Goal: Task Accomplishment & Management: Manage account settings

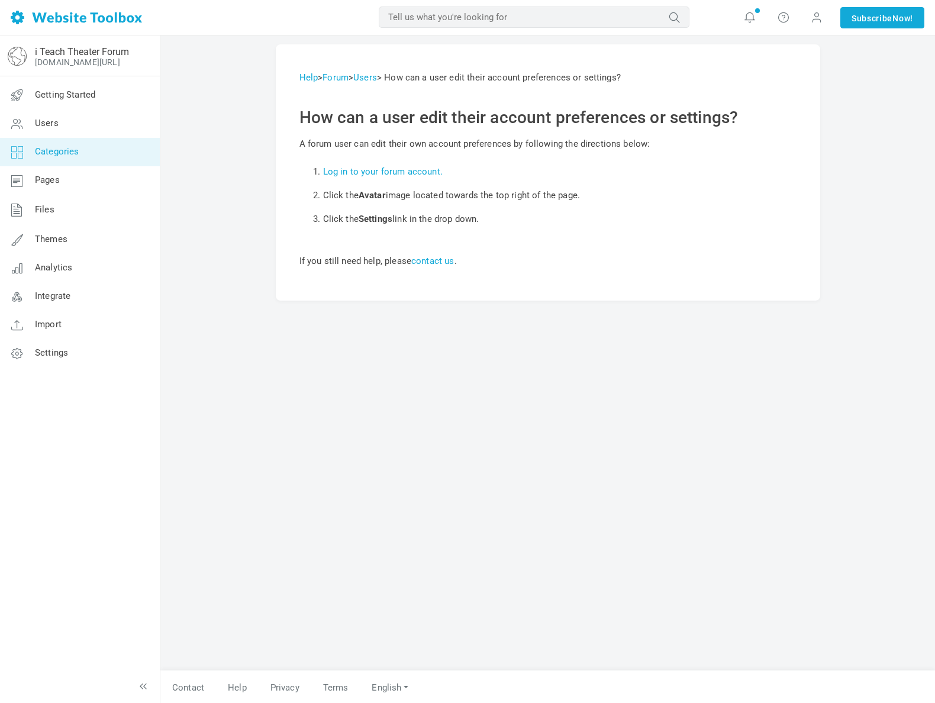
click at [53, 154] on span "Categories" at bounding box center [57, 151] width 44 height 11
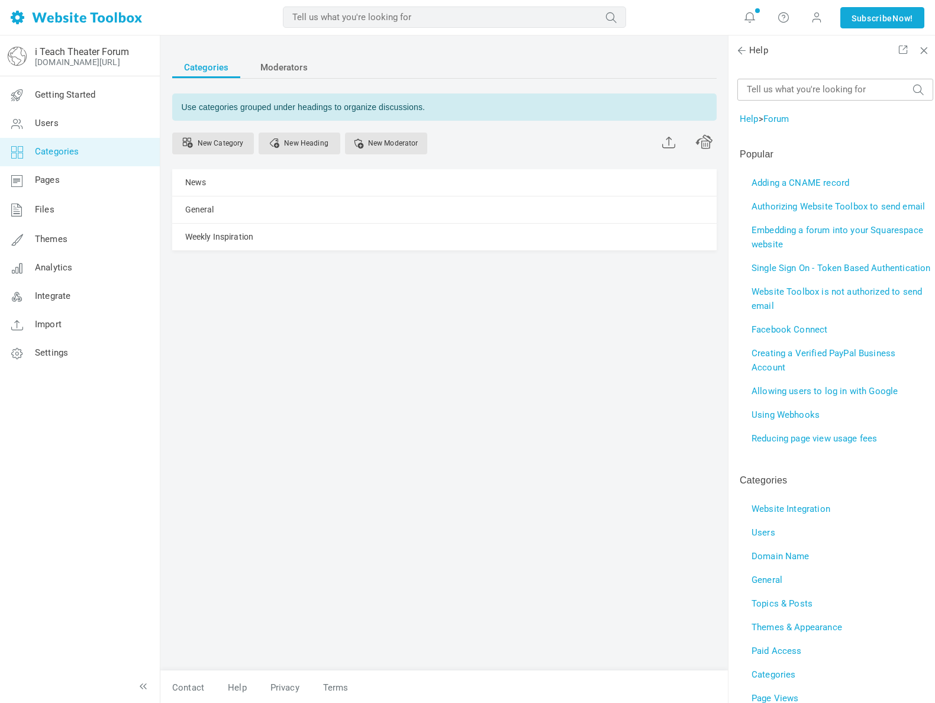
scroll to position [213, 0]
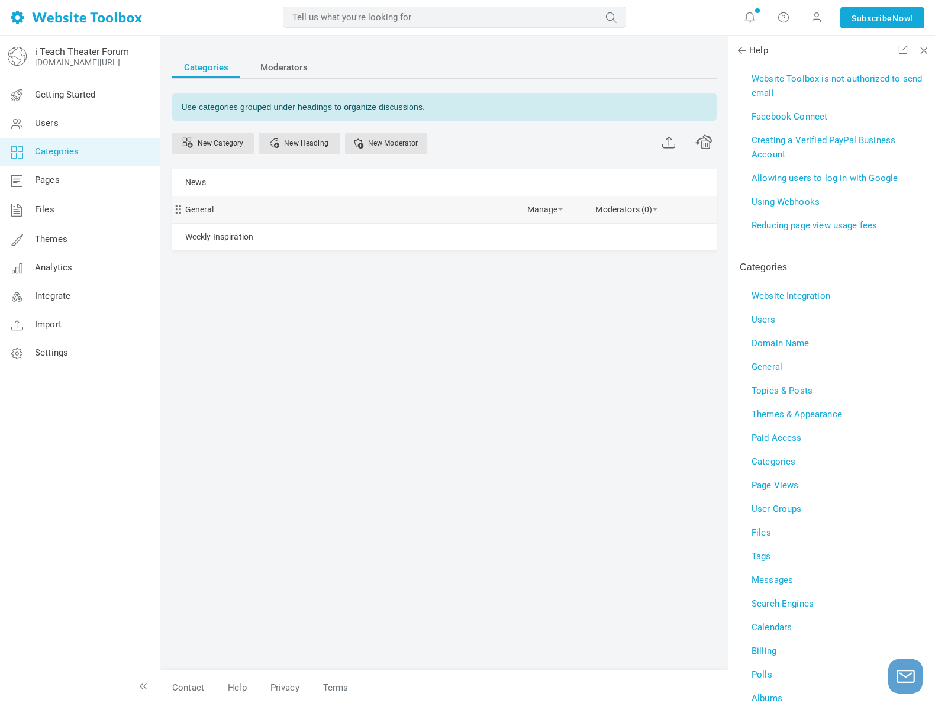
click at [309, 208] on div "General Manage Edit Delete View Category Change Permissions Copy Permissions Pr…" at bounding box center [444, 209] width 544 height 27
click at [208, 207] on link "General" at bounding box center [199, 209] width 29 height 15
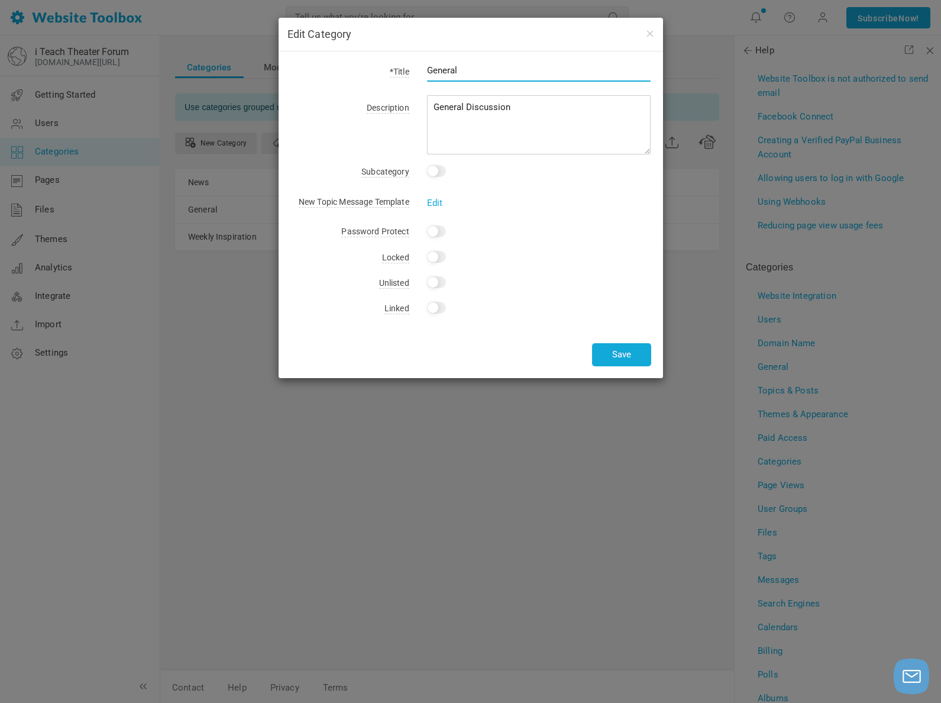
drag, startPoint x: 477, startPoint y: 77, endPoint x: 424, endPoint y: 73, distance: 54.0
click at [424, 73] on div "General" at bounding box center [530, 76] width 242 height 27
type input "Teacher Central"
click at [611, 346] on button "Save" at bounding box center [621, 354] width 59 height 23
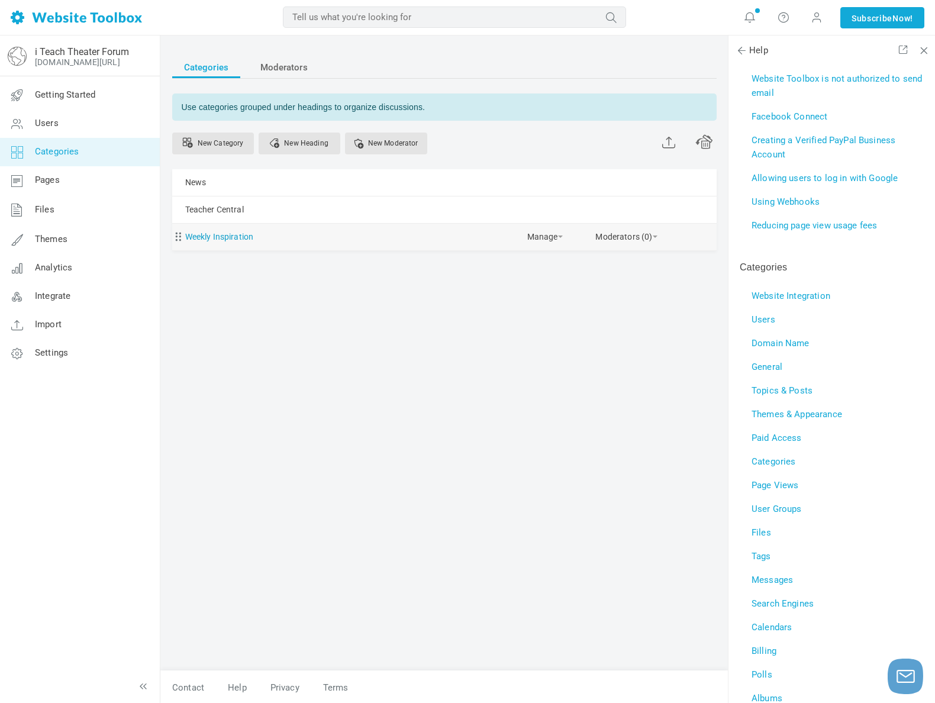
click at [235, 234] on link "Weekly Inspiration" at bounding box center [219, 237] width 69 height 15
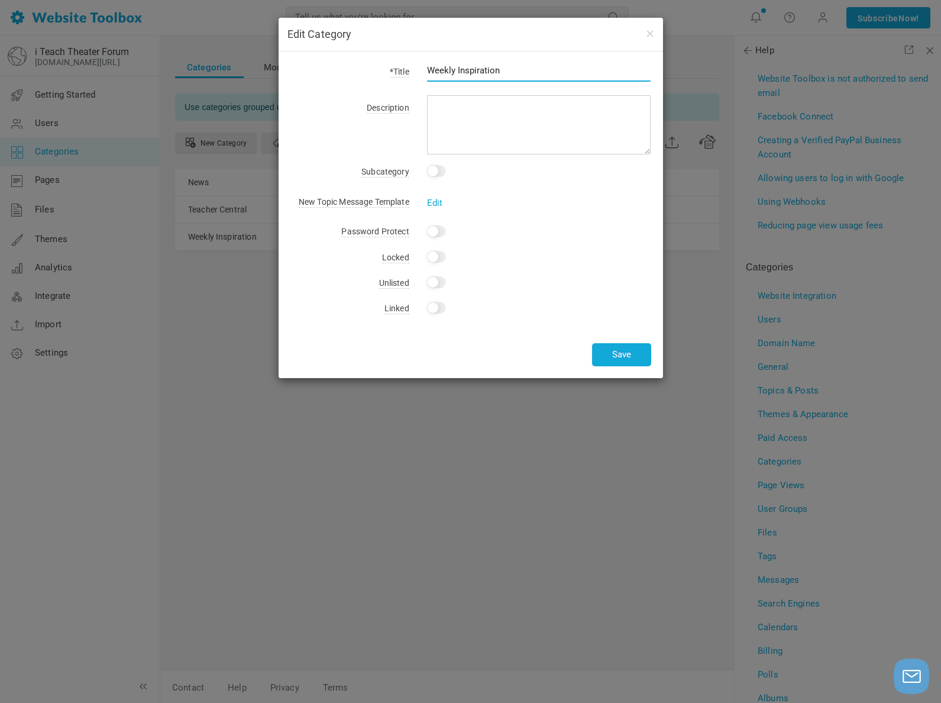
click at [456, 75] on input "Weekly Inspiration" at bounding box center [539, 70] width 224 height 22
click at [490, 65] on input "Inspiration" at bounding box center [539, 70] width 224 height 22
type input "Inspiration Station"
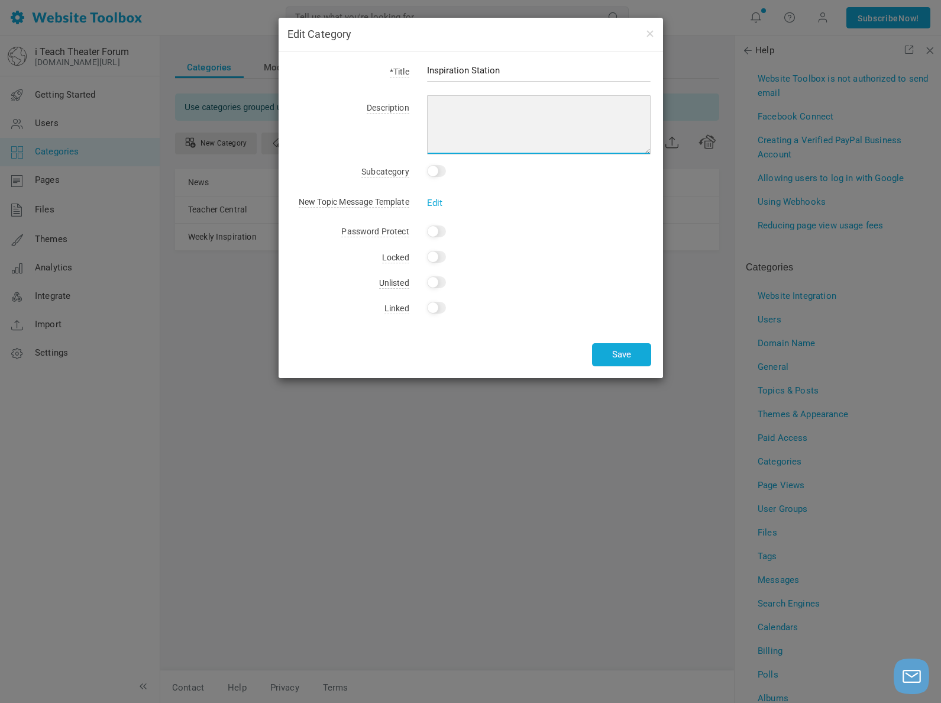
click at [482, 109] on textarea at bounding box center [539, 124] width 224 height 59
type textarea "For Reflection &"
drag, startPoint x: 528, startPoint y: 114, endPoint x: 415, endPoint y: 106, distance: 113.3
click at [415, 106] on div "For Reflection &" at bounding box center [530, 126] width 242 height 55
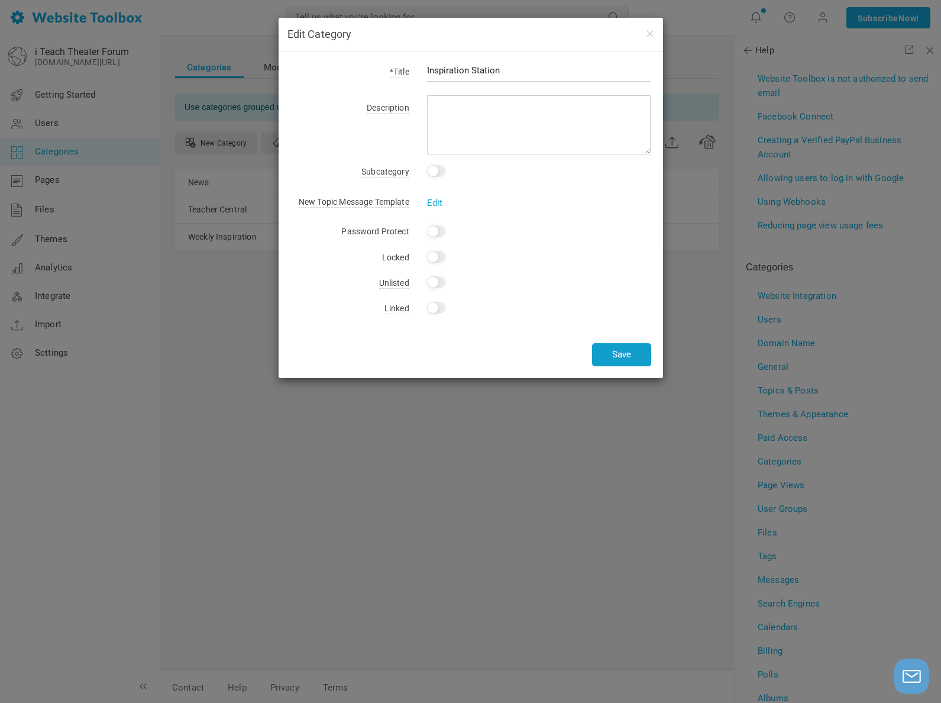
click at [626, 356] on button "Save" at bounding box center [621, 354] width 59 height 23
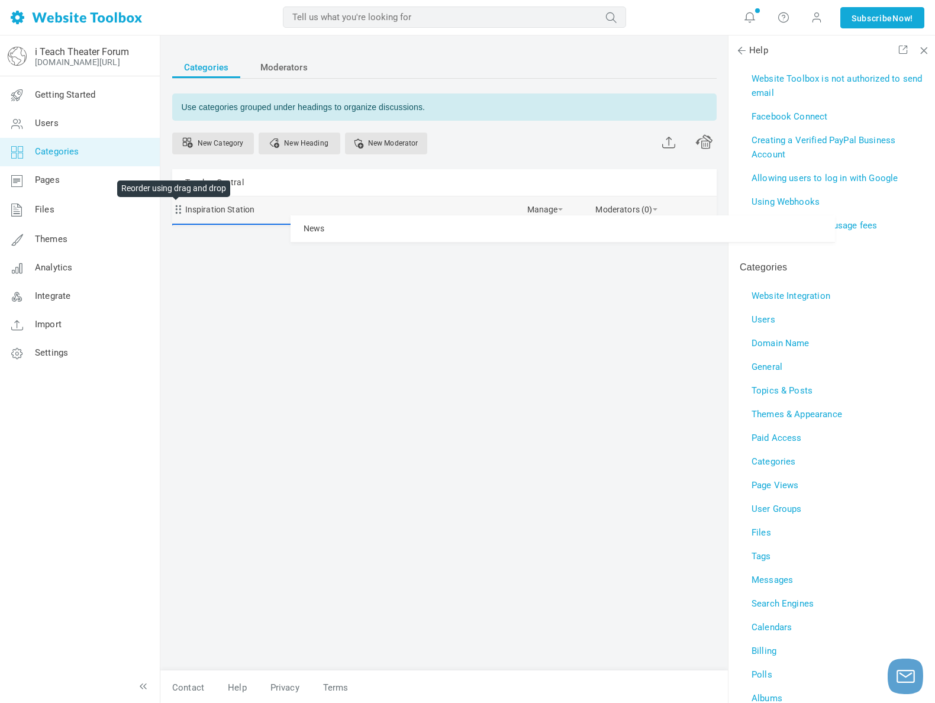
drag, startPoint x: 180, startPoint y: 186, endPoint x: 180, endPoint y: 215, distance: 29.0
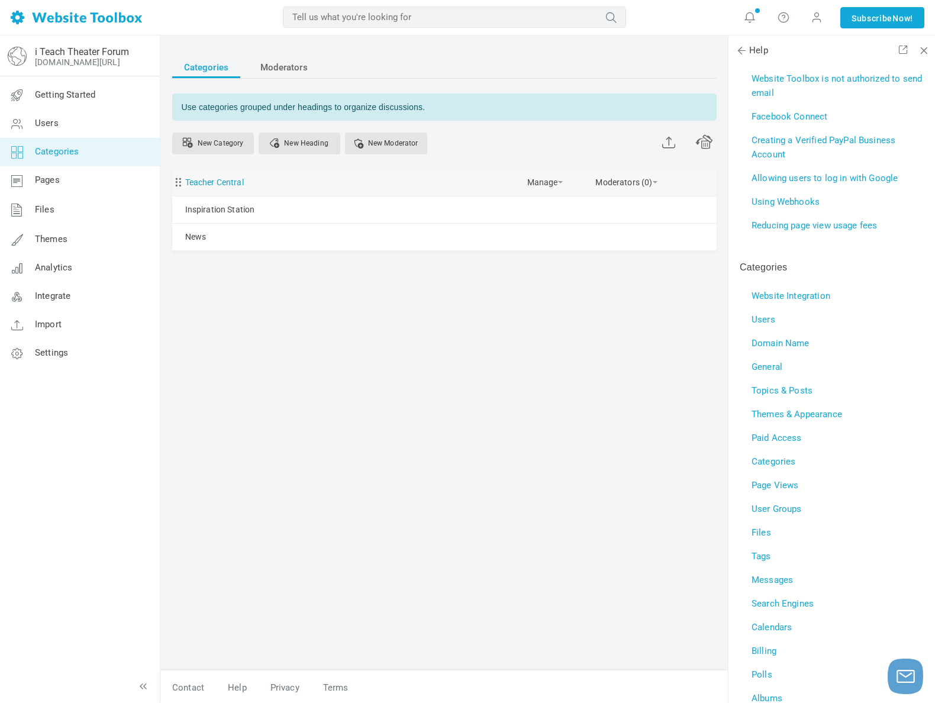
click at [197, 188] on link "Teacher Central" at bounding box center [214, 182] width 59 height 15
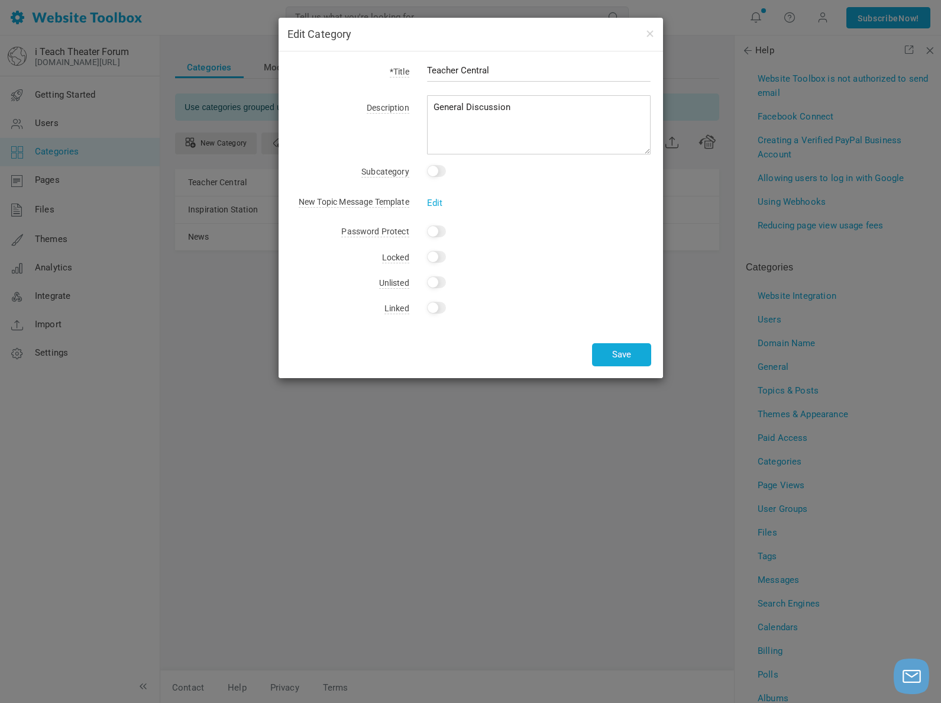
drag, startPoint x: 503, startPoint y: 73, endPoint x: 412, endPoint y: 64, distance: 91.5
click at [412, 64] on div "Teacher Central" at bounding box center [530, 76] width 242 height 27
type input "C"
type input "The Classrom Exchange"
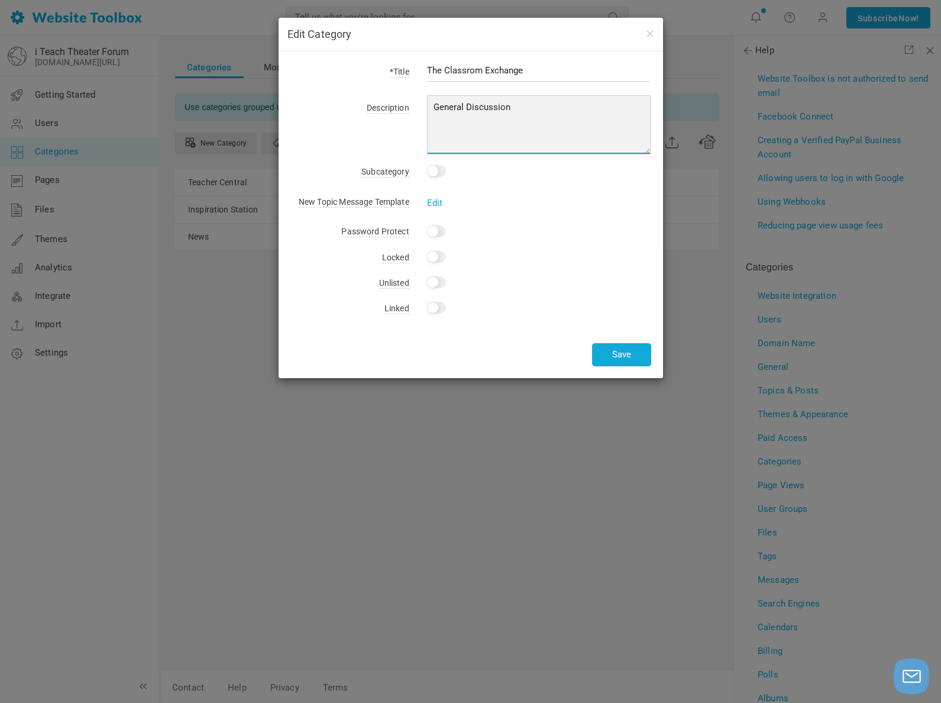
drag, startPoint x: 515, startPoint y: 111, endPoint x: 418, endPoint y: 108, distance: 97.6
click at [418, 108] on div "General Discussion" at bounding box center [530, 126] width 242 height 55
paste textarea "Share lessons, exercises, and classroom teaching tips."
type textarea "Share lessons, exercises, and classroom teaching tips."
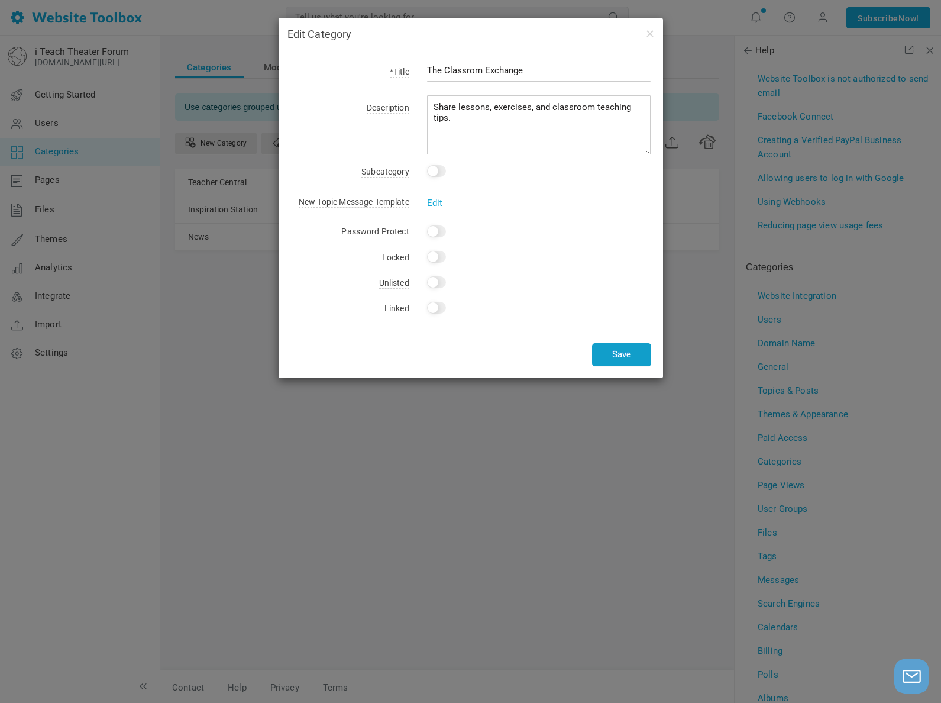
click at [609, 350] on button "Save" at bounding box center [621, 354] width 59 height 23
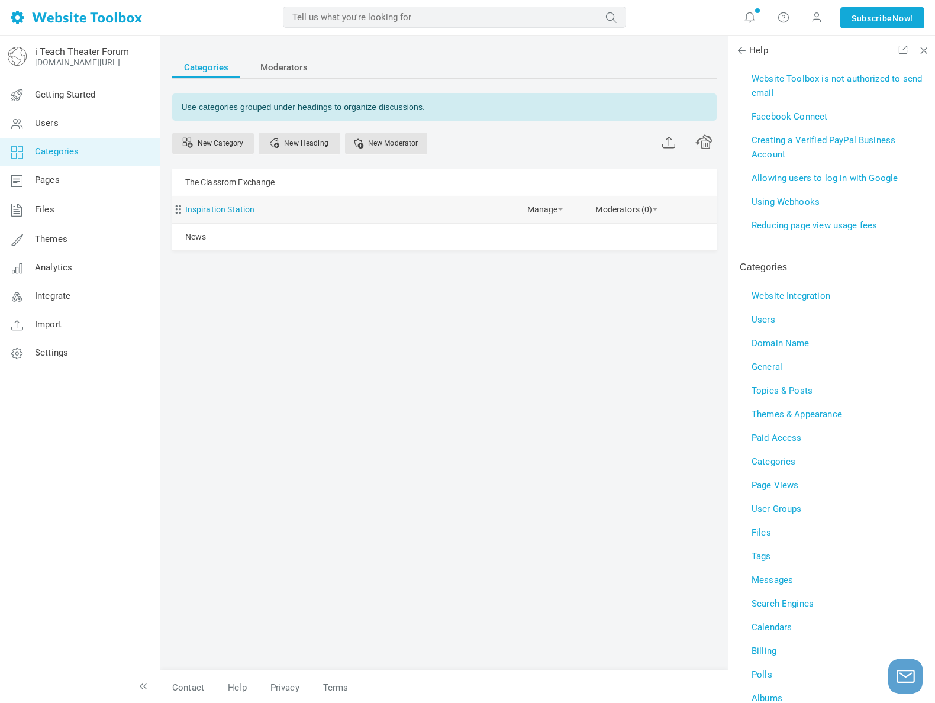
click at [253, 213] on link "Inspiration Station" at bounding box center [220, 209] width 70 height 15
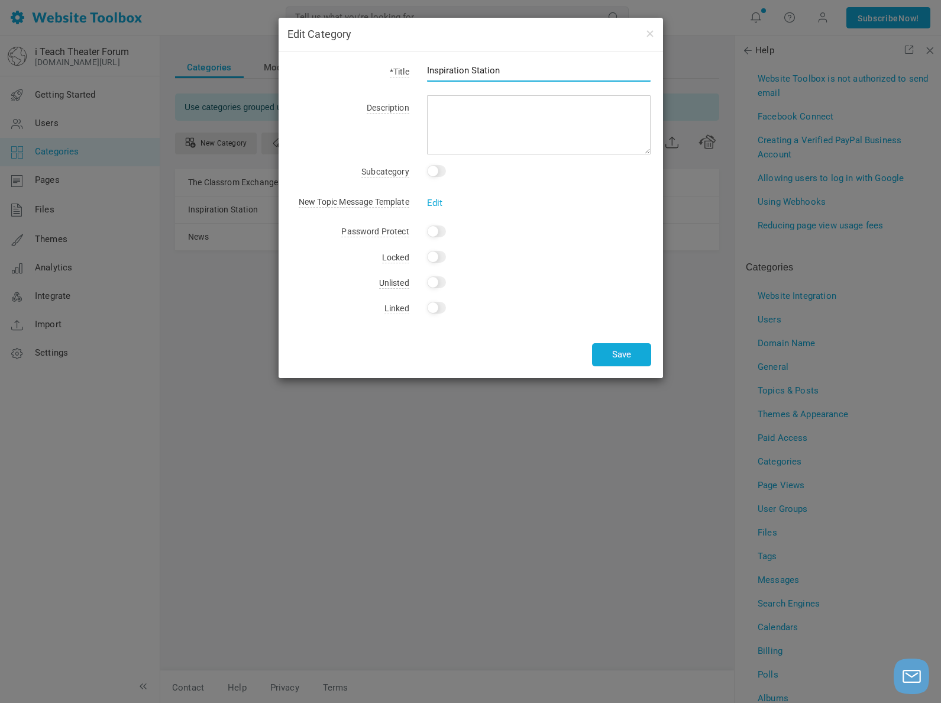
drag, startPoint x: 512, startPoint y: 68, endPoint x: 422, endPoint y: 68, distance: 90.5
click at [422, 68] on div "Inspiration Station" at bounding box center [530, 76] width 242 height 27
type input "The Production Hub"
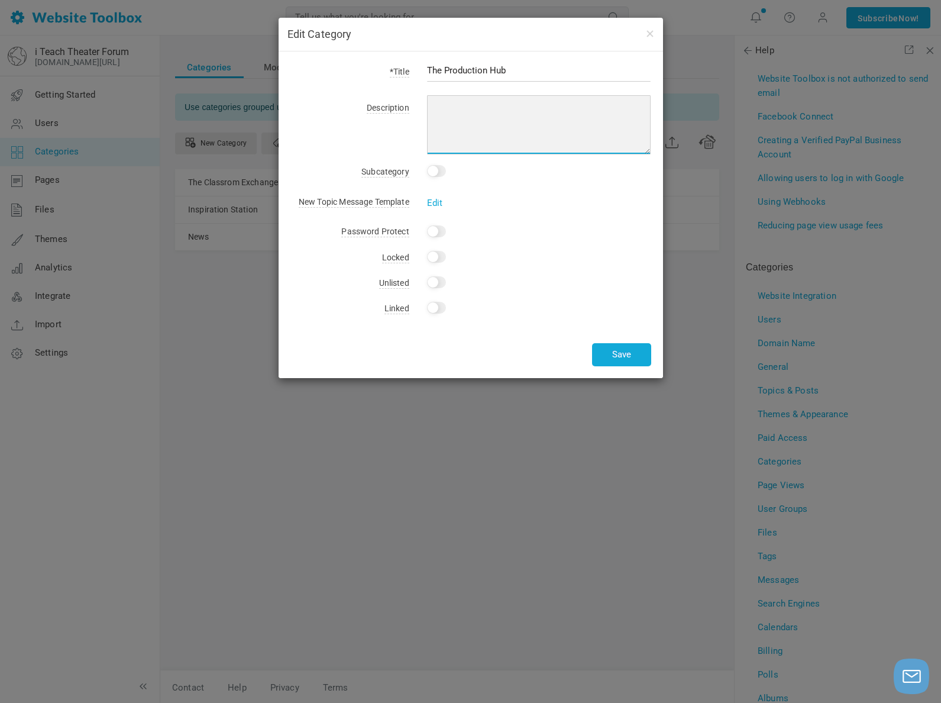
click at [470, 123] on textarea at bounding box center [539, 124] width 224 height 59
paste textarea "Discuss shows, staging, design, and directing strategies"
type textarea "Discuss shows, staging, design, and directing strategies"
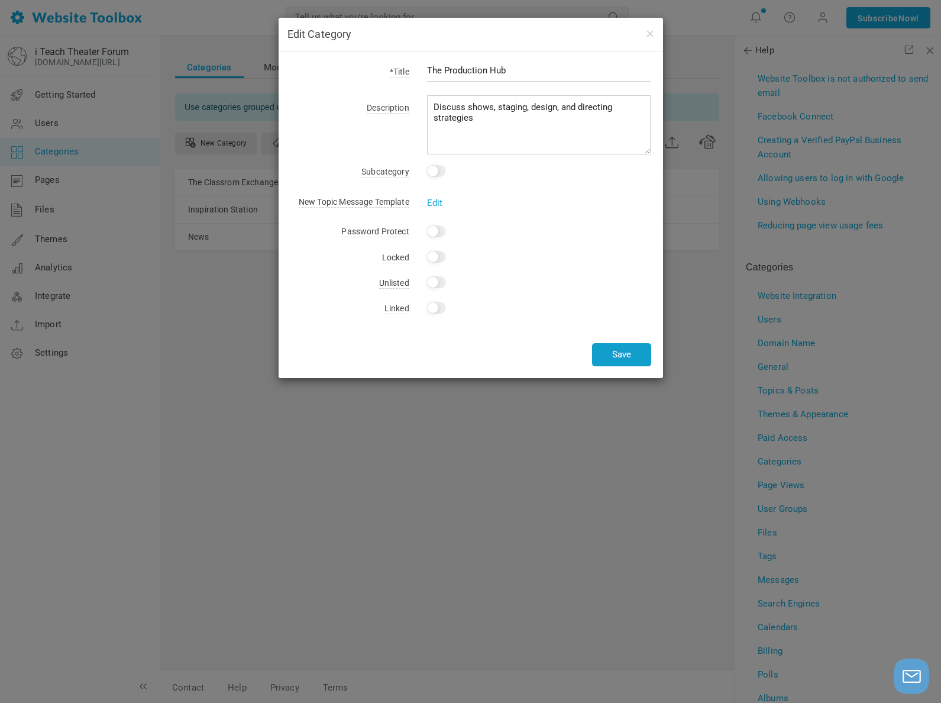
click at [610, 349] on button "Save" at bounding box center [621, 354] width 59 height 23
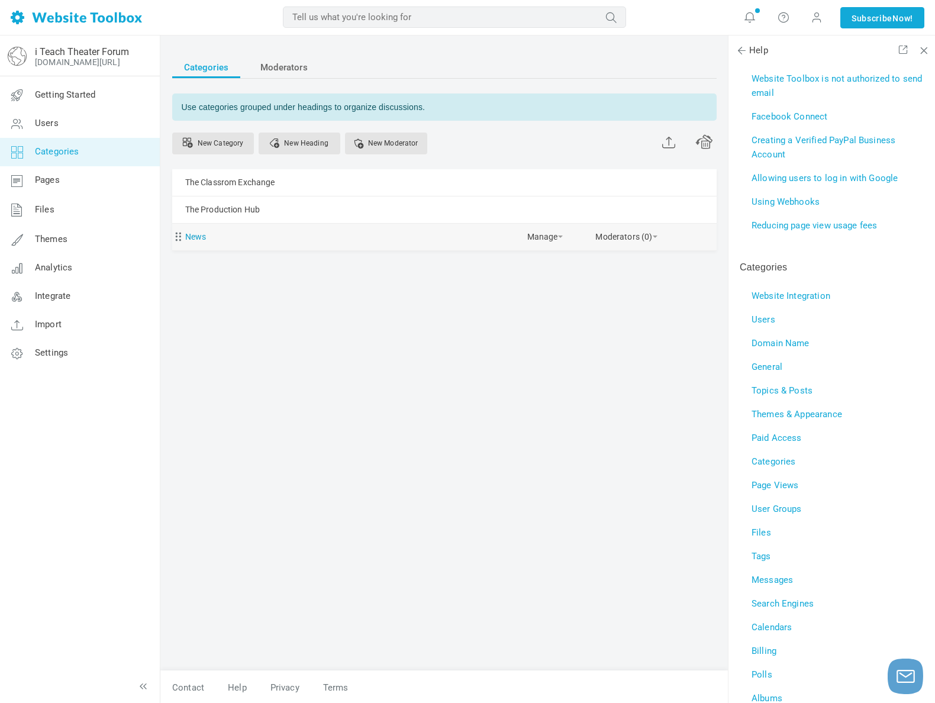
click at [193, 240] on link "News" at bounding box center [195, 237] width 21 height 15
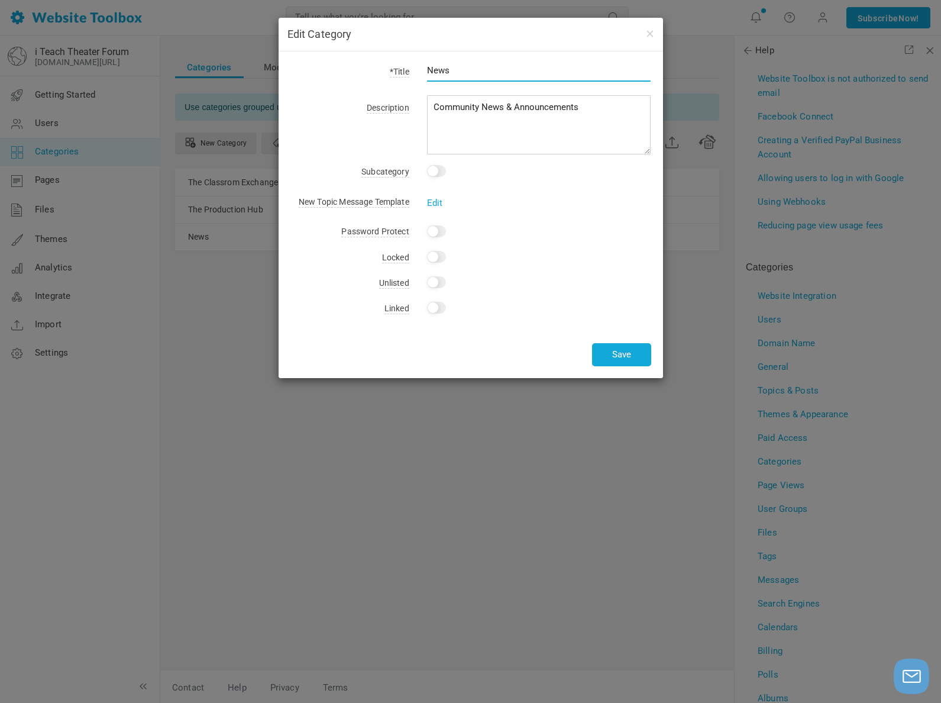
drag, startPoint x: 467, startPoint y: 76, endPoint x: 416, endPoint y: 68, distance: 51.5
click at [416, 66] on div "News" at bounding box center [530, 76] width 242 height 27
type input "Sparkes of Inspiration"
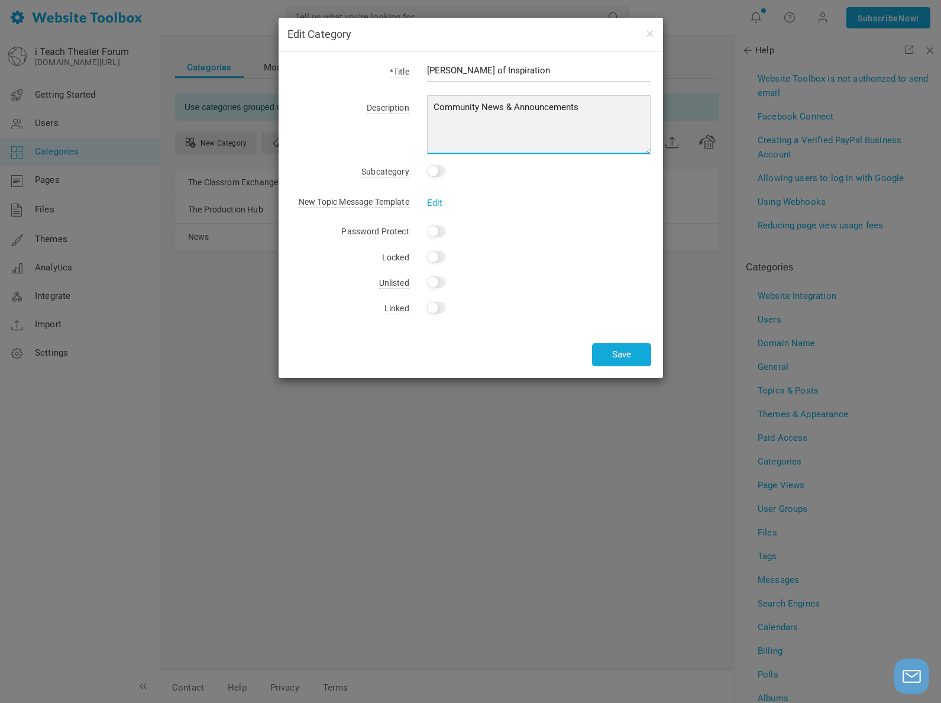
drag, startPoint x: 578, startPoint y: 105, endPoint x: 419, endPoint y: 106, distance: 159.1
click at [419, 106] on div "Community News & Announcements" at bounding box center [530, 126] width 242 height 55
paste textarea "Uplifting reflections and ideas from our community."
type textarea "Uplifting reflections and ideas from our community."
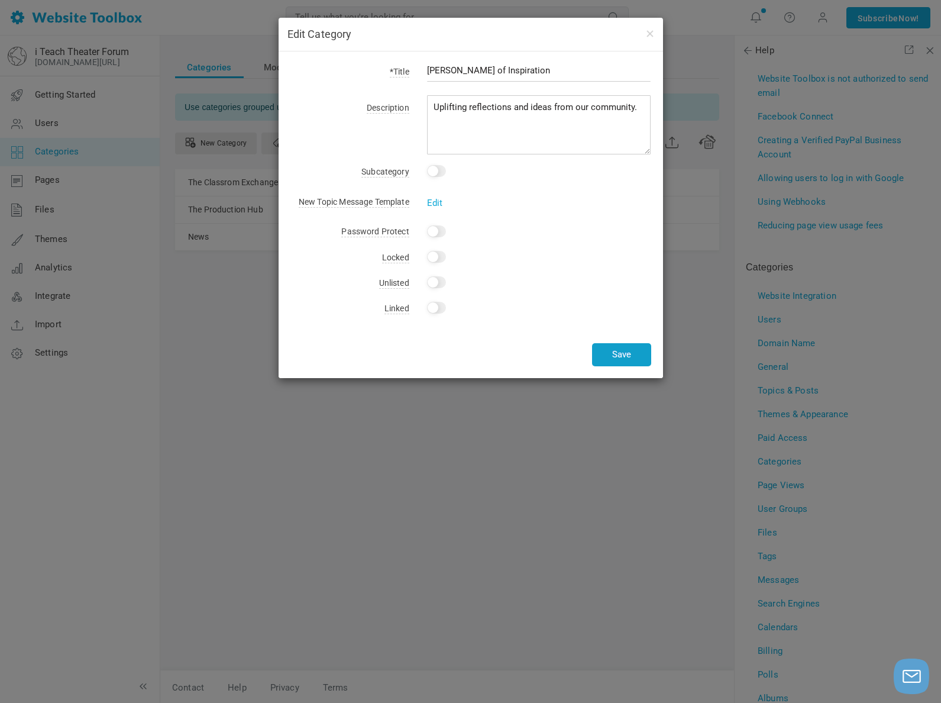
click at [609, 350] on button "Save" at bounding box center [621, 354] width 59 height 23
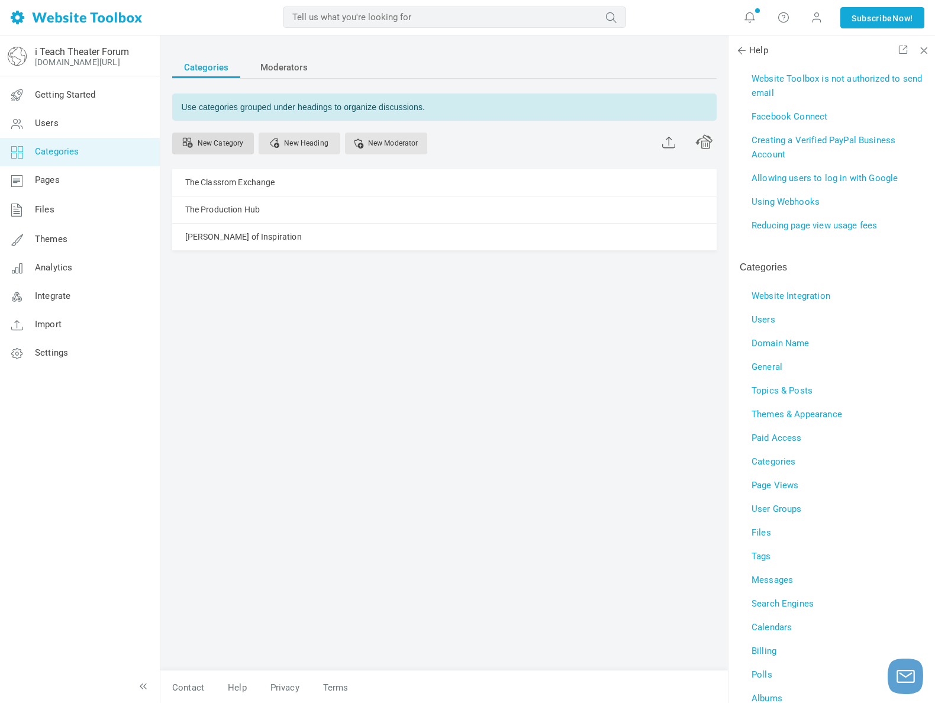
click at [234, 148] on link "New Category" at bounding box center [213, 144] width 82 height 22
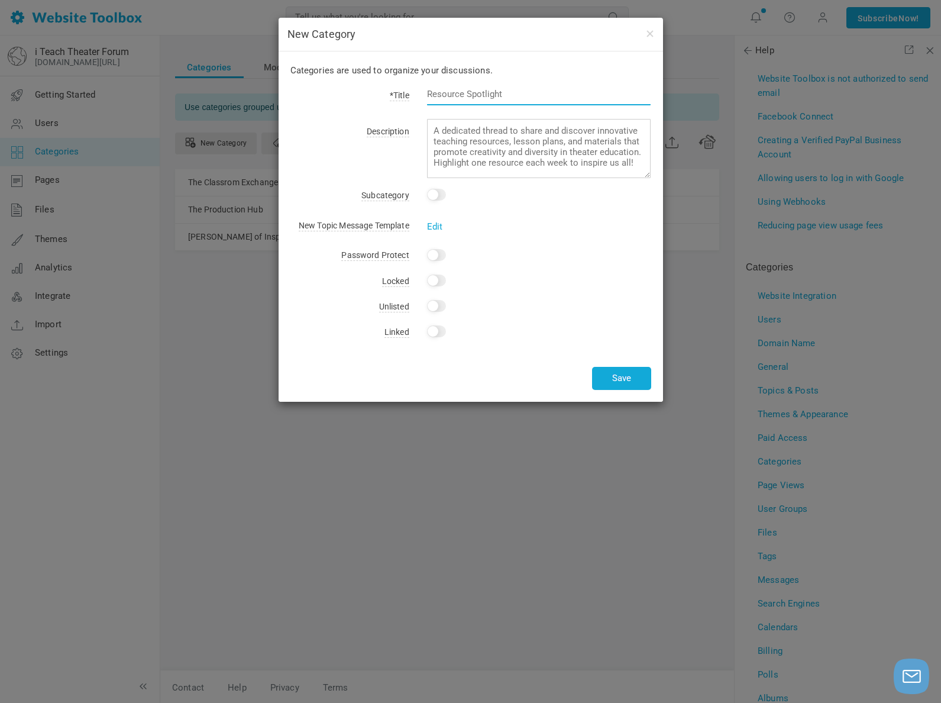
drag, startPoint x: 508, startPoint y: 93, endPoint x: 415, endPoint y: 91, distance: 92.3
click at [415, 91] on div at bounding box center [530, 100] width 242 height 27
type input "Theater Teacher Polls"
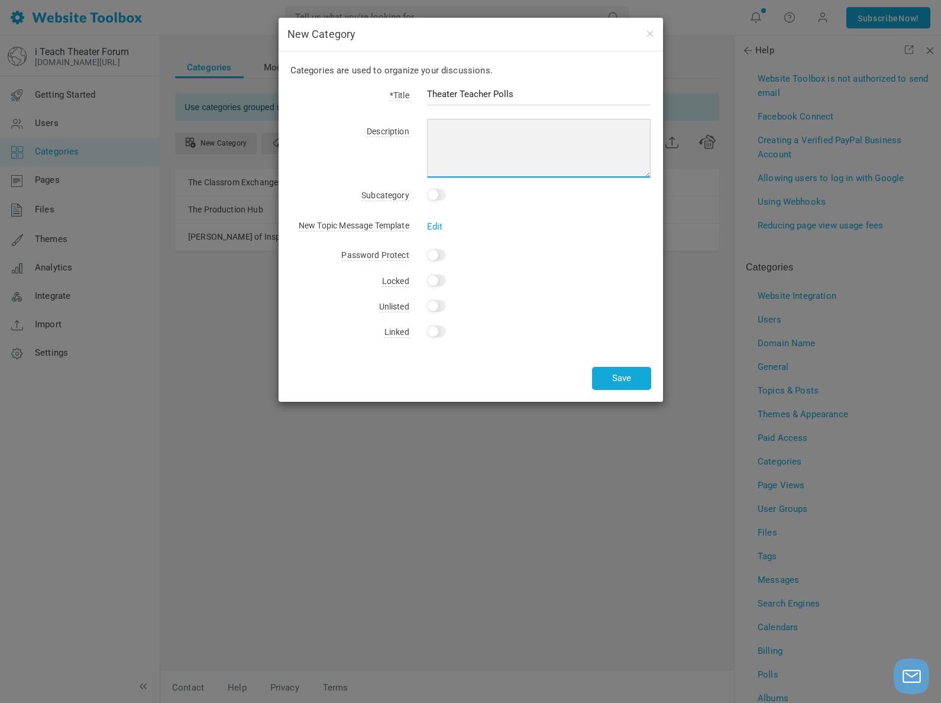
click at [435, 154] on textarea at bounding box center [539, 148] width 224 height 59
paste textarea "Vote, share opinions, and compare teaching perspectives."
type textarea "Vote, share opinions, and compare teaching perspectives."
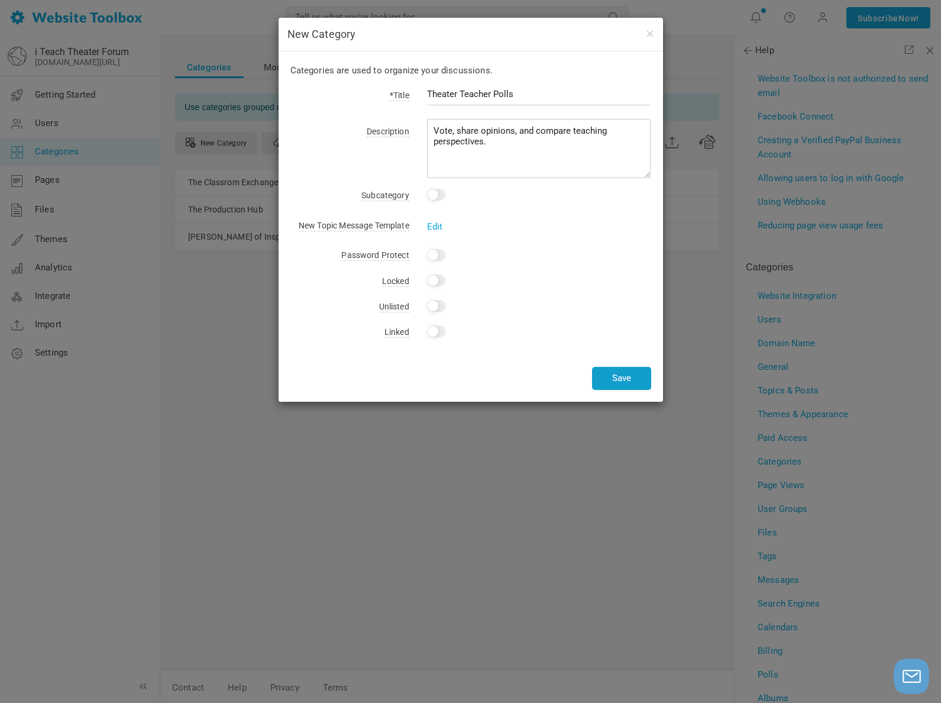
click at [609, 377] on button "Save" at bounding box center [621, 378] width 59 height 23
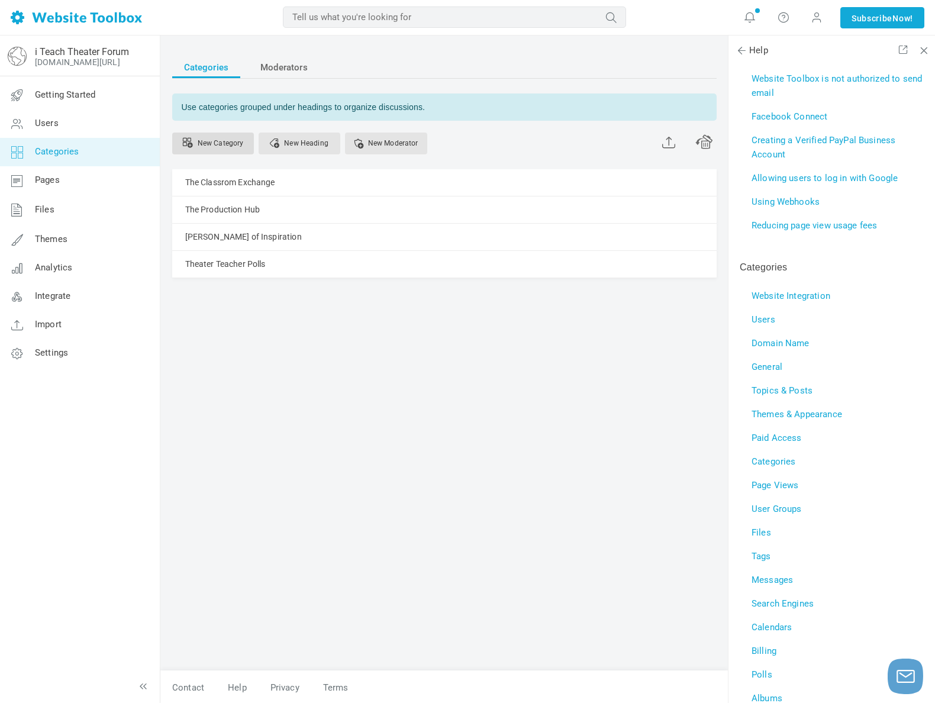
click at [212, 141] on link "New Category" at bounding box center [213, 144] width 82 height 22
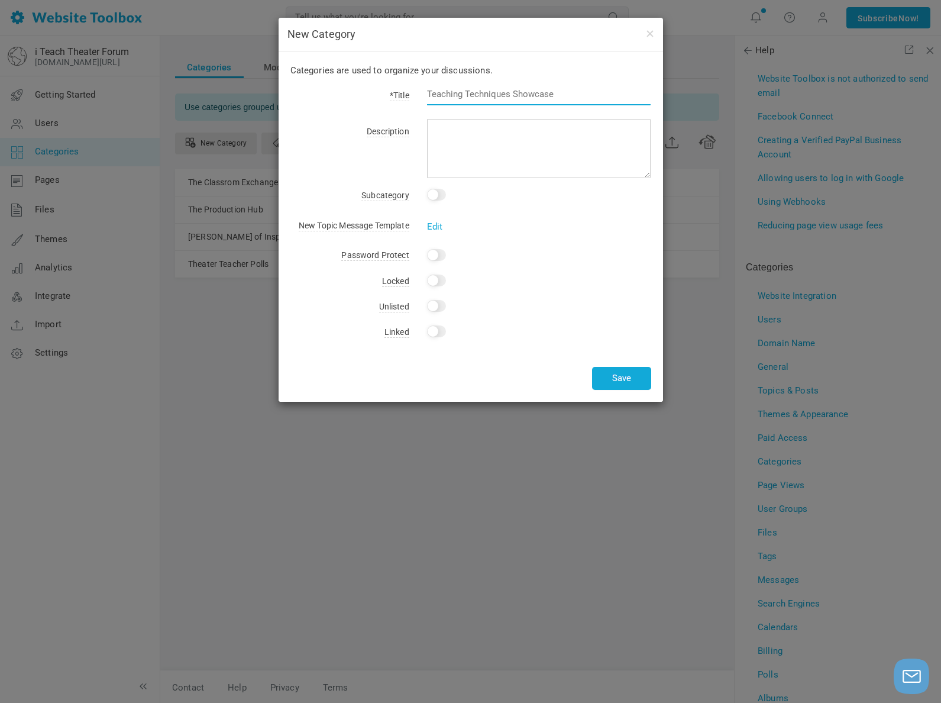
paste input "Celebration Corner"
type input "Celebration Corner"
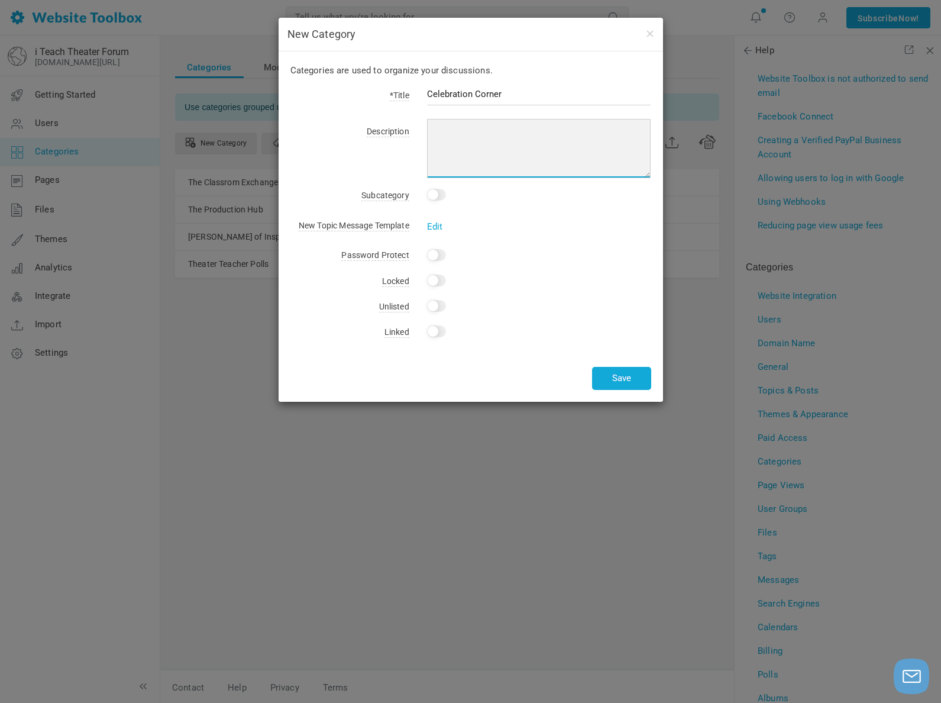
click at [444, 150] on textarea at bounding box center [539, 148] width 224 height 59
paste textarea "Encouragement, advice, and sharing victories together."
click at [545, 133] on textarea "Encouragement, advice, and sharing victories together." at bounding box center [539, 148] width 224 height 59
click at [529, 133] on textarea "Encouragement, advice, and sharing victories together." at bounding box center [539, 148] width 224 height 59
type textarea "Encouragement and sharing victories together."
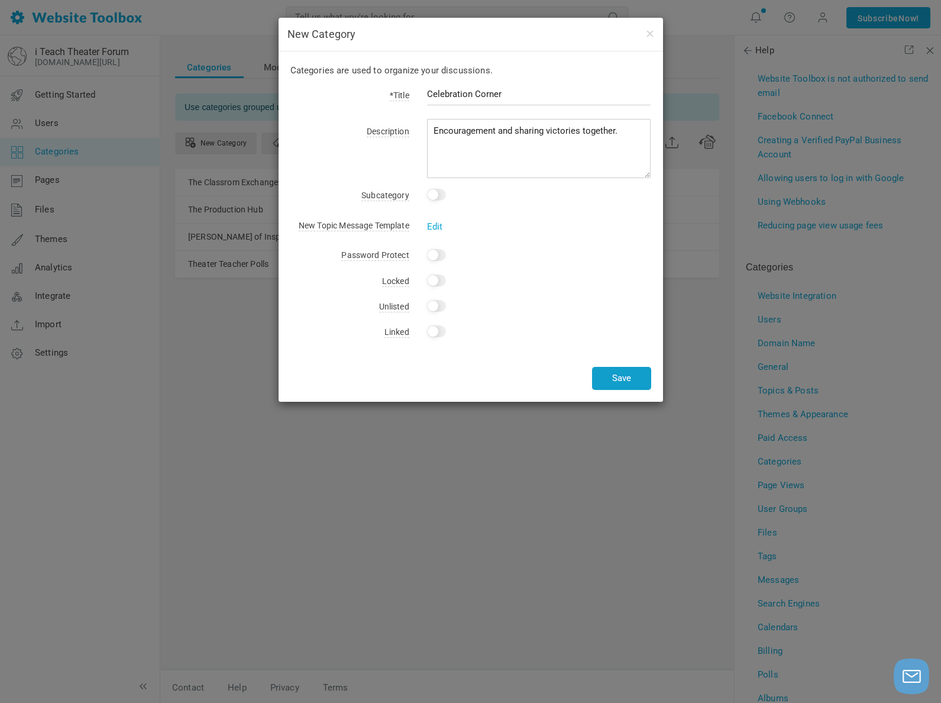
click at [612, 377] on button "Save" at bounding box center [621, 378] width 59 height 23
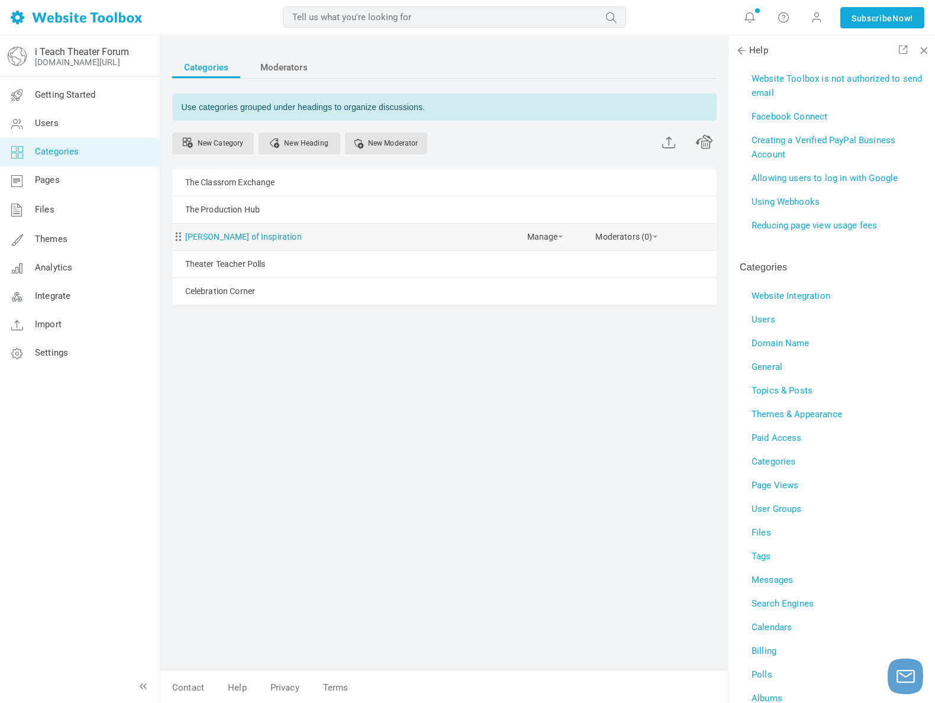
click at [224, 240] on link "Sparkes of Inspiration" at bounding box center [243, 237] width 117 height 15
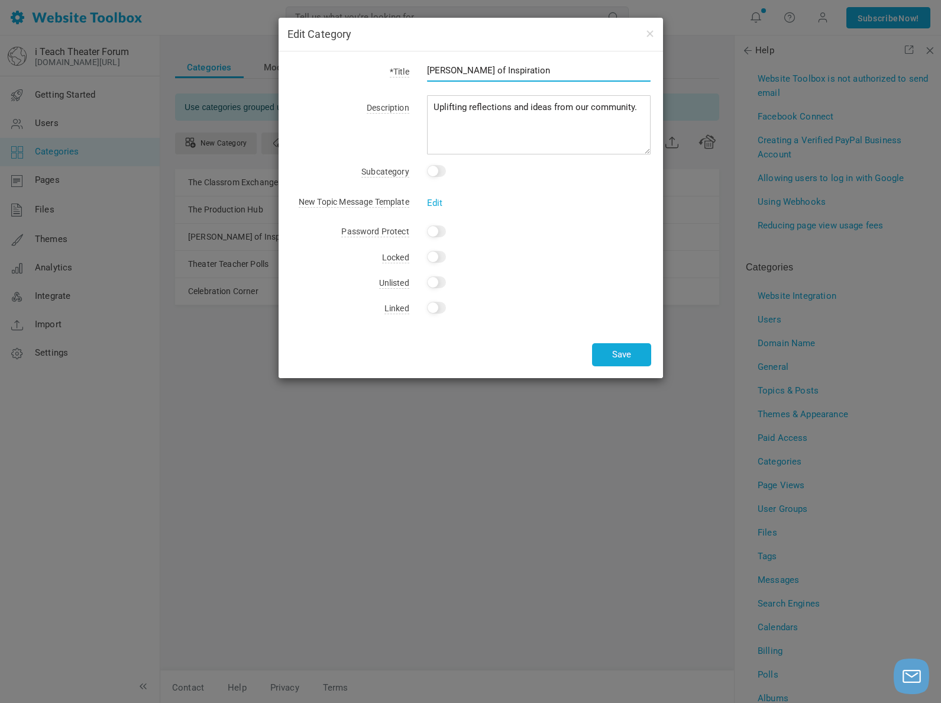
click at [454, 70] on input "Sparkes of Inspiration" at bounding box center [539, 70] width 224 height 22
type input "Sparks of Inspiration"
click at [618, 347] on button "Save" at bounding box center [621, 354] width 59 height 23
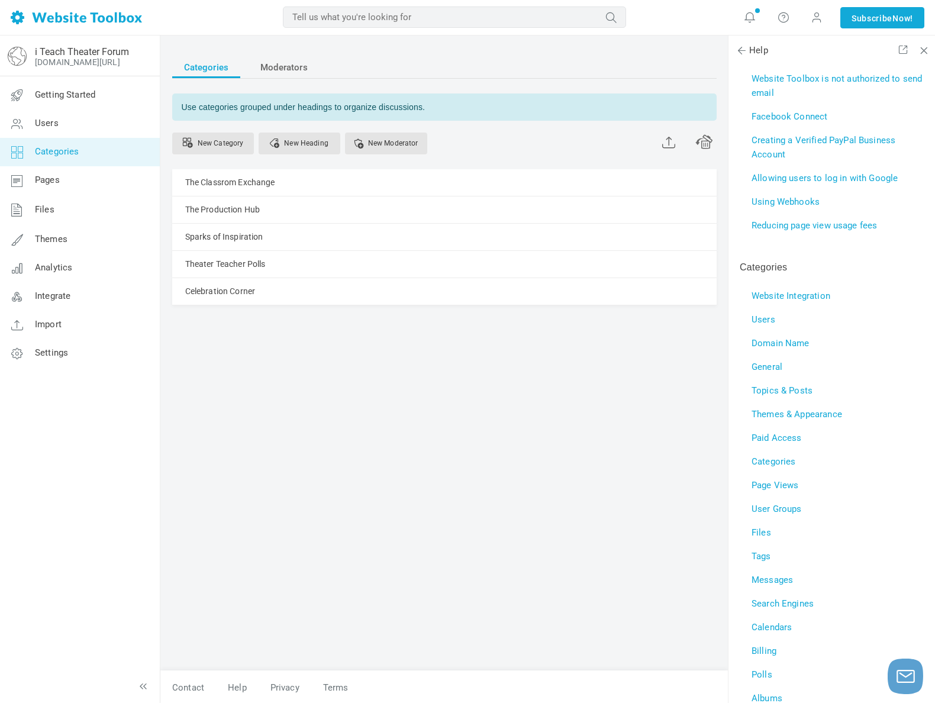
click at [152, 377] on div "i Teach Theater Forum iteachtheater.com/forum Getting Started Users Categories …" at bounding box center [79, 368] width 160 height 667
click at [64, 131] on link "Users" at bounding box center [79, 123] width 160 height 28
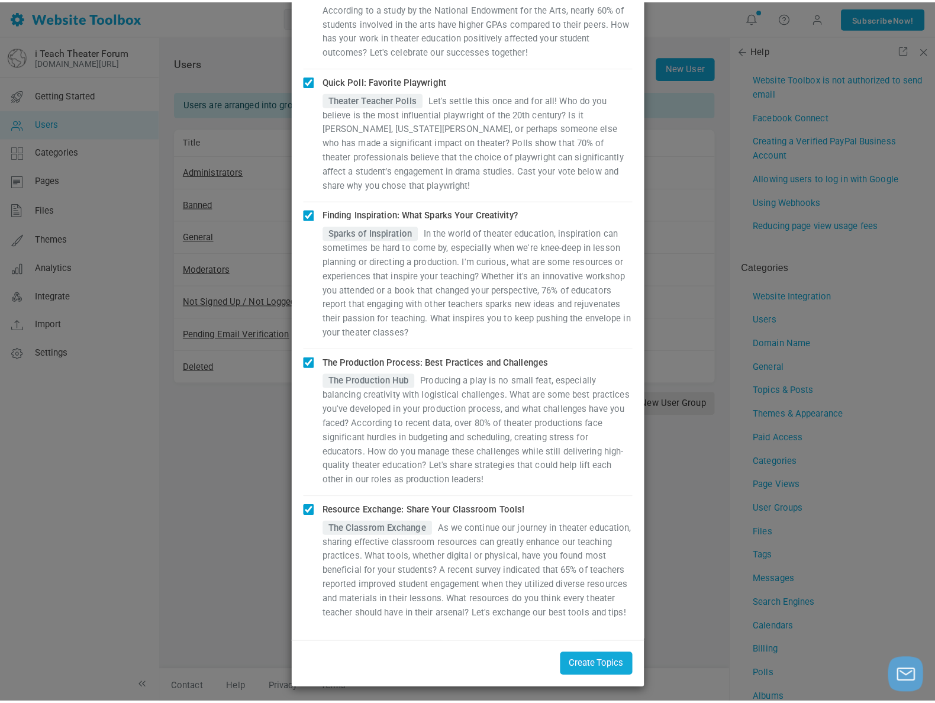
scroll to position [180, 0]
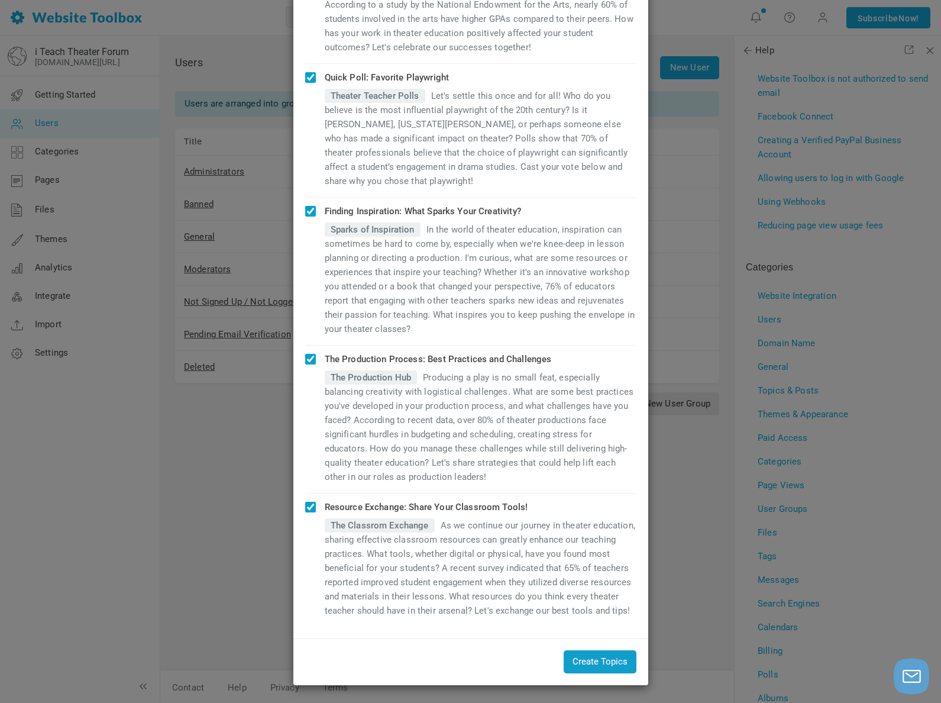
click at [600, 660] on button "Create Topics" at bounding box center [600, 661] width 73 height 23
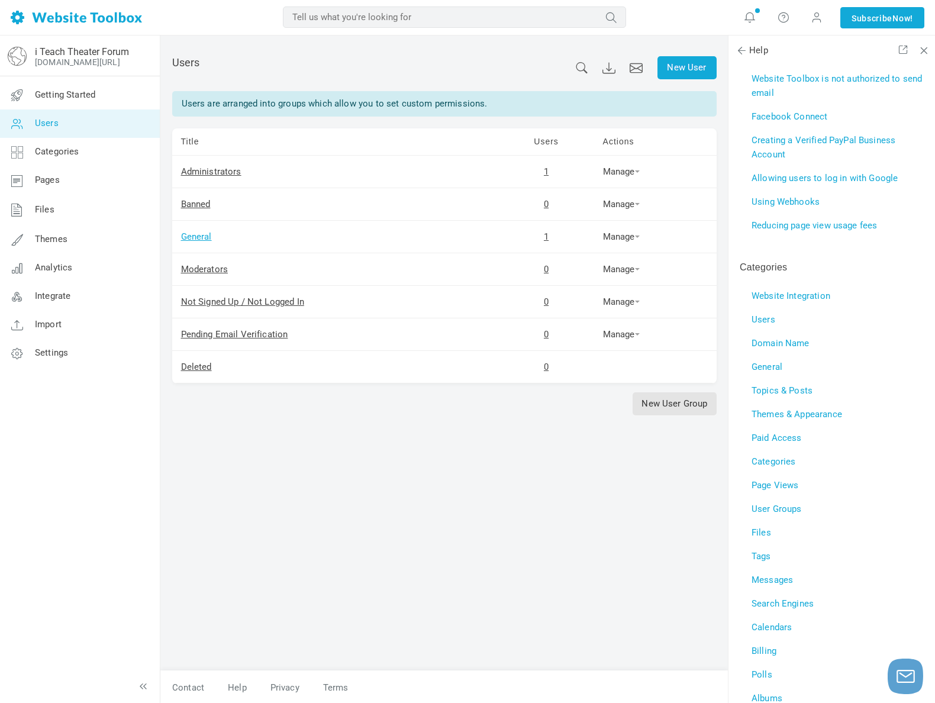
click at [196, 239] on link "General" at bounding box center [196, 236] width 31 height 11
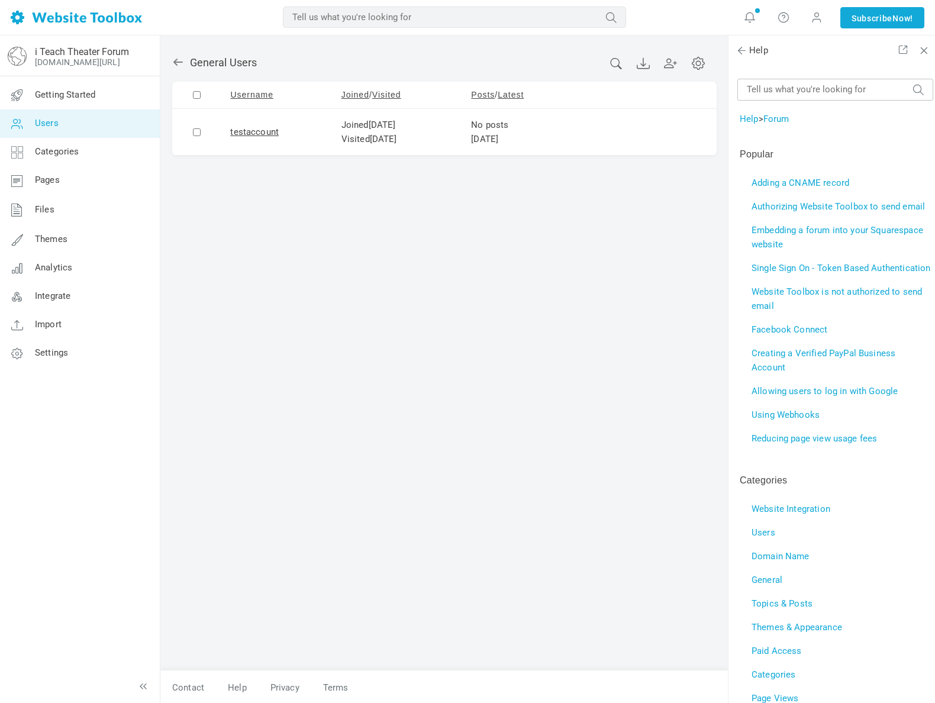
scroll to position [213, 0]
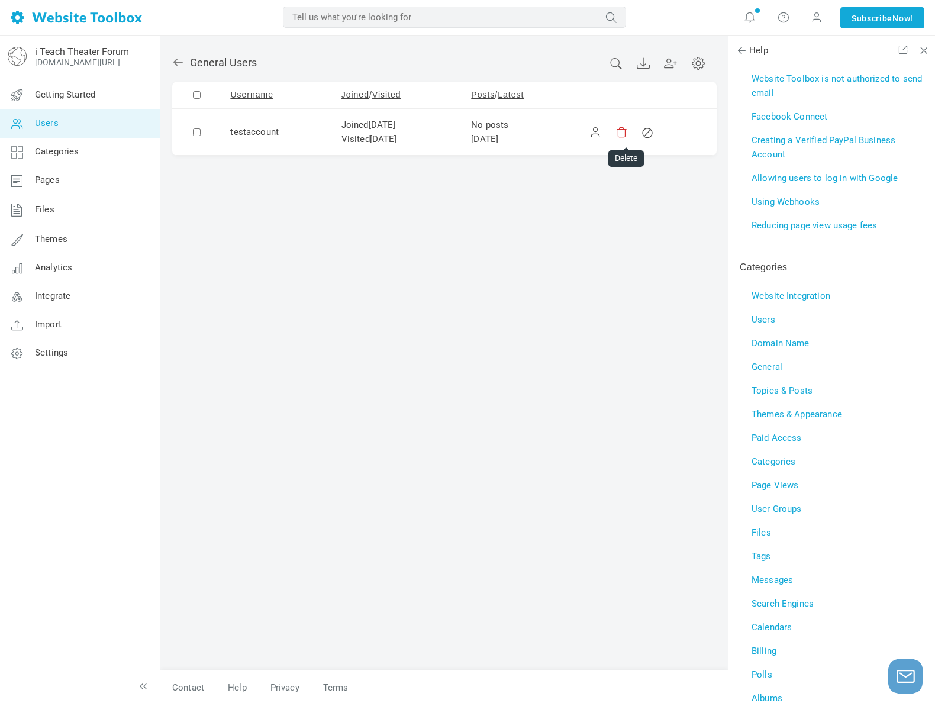
click at [624, 130] on link at bounding box center [621, 132] width 12 height 12
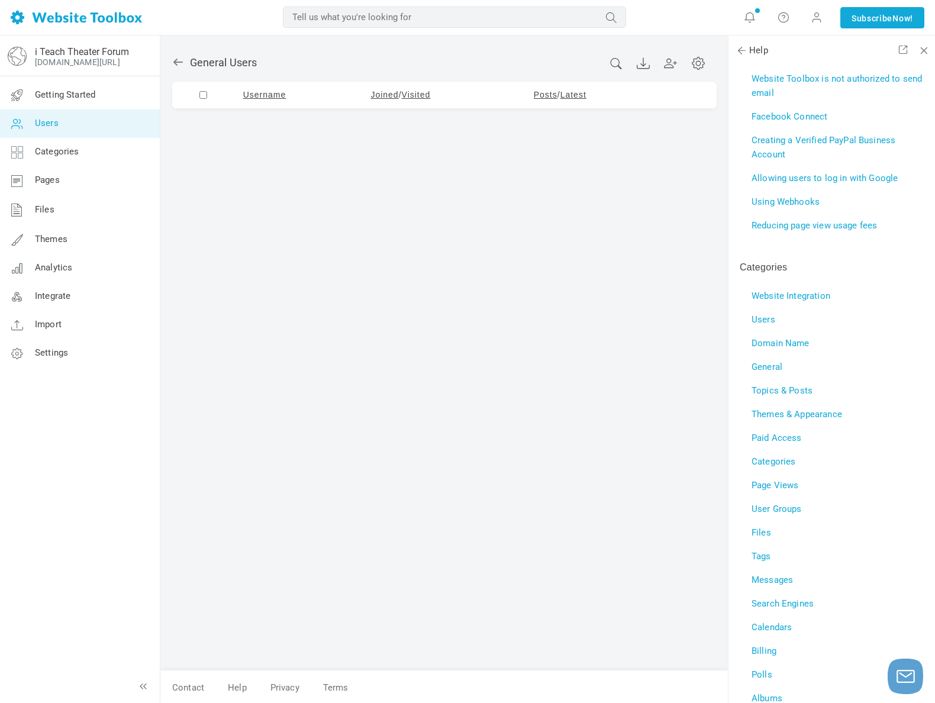
click at [63, 125] on link "Users" at bounding box center [79, 123] width 160 height 28
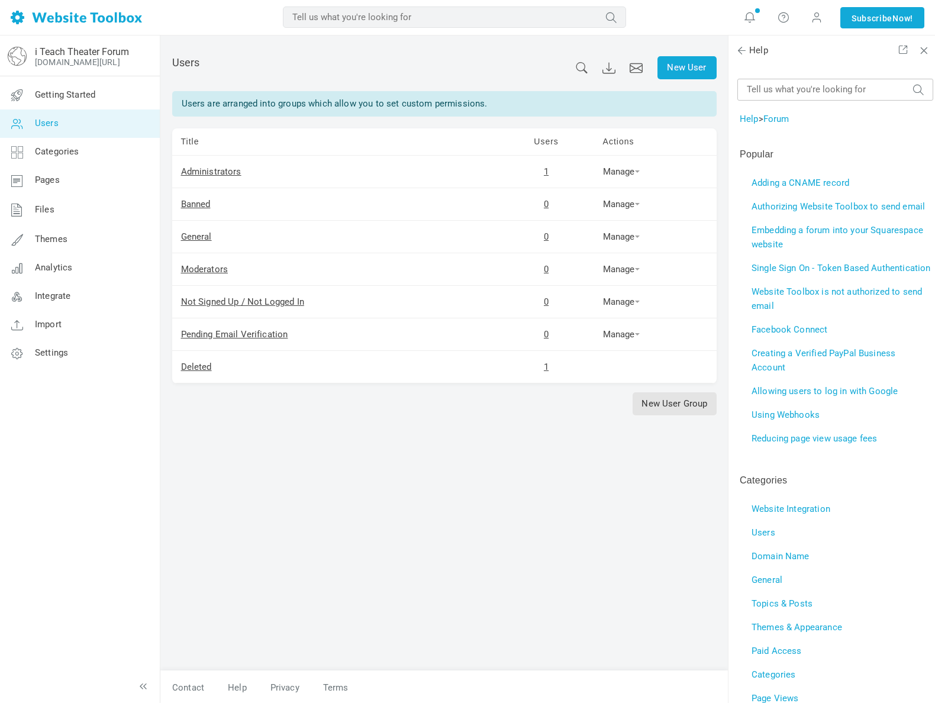
scroll to position [213, 0]
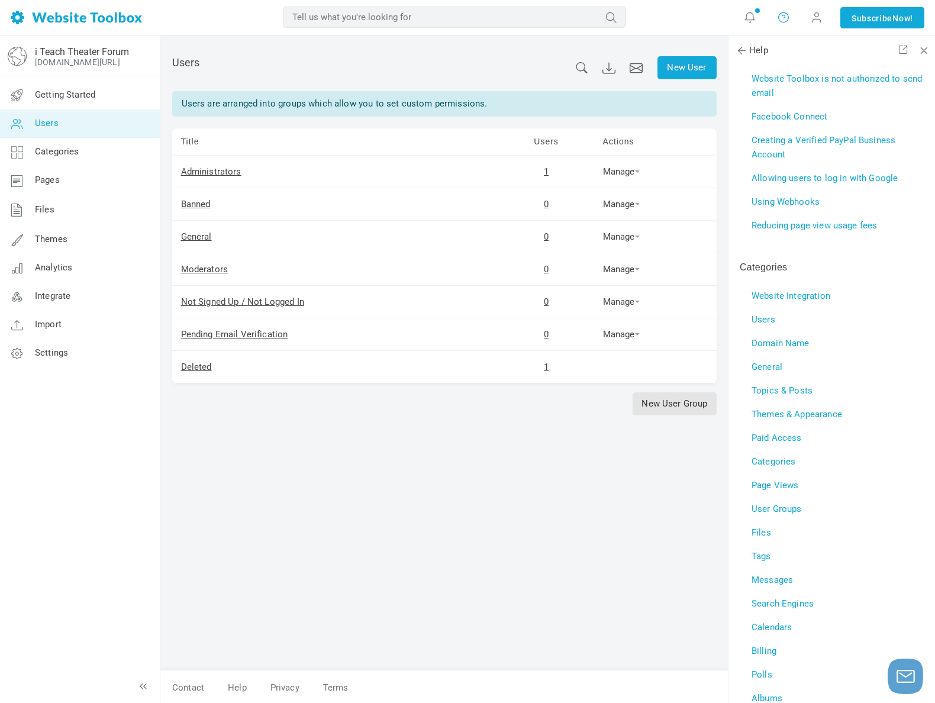
click at [781, 21] on icon at bounding box center [783, 17] width 12 height 13
click at [799, 46] on link "Help" at bounding box center [818, 49] width 89 height 23
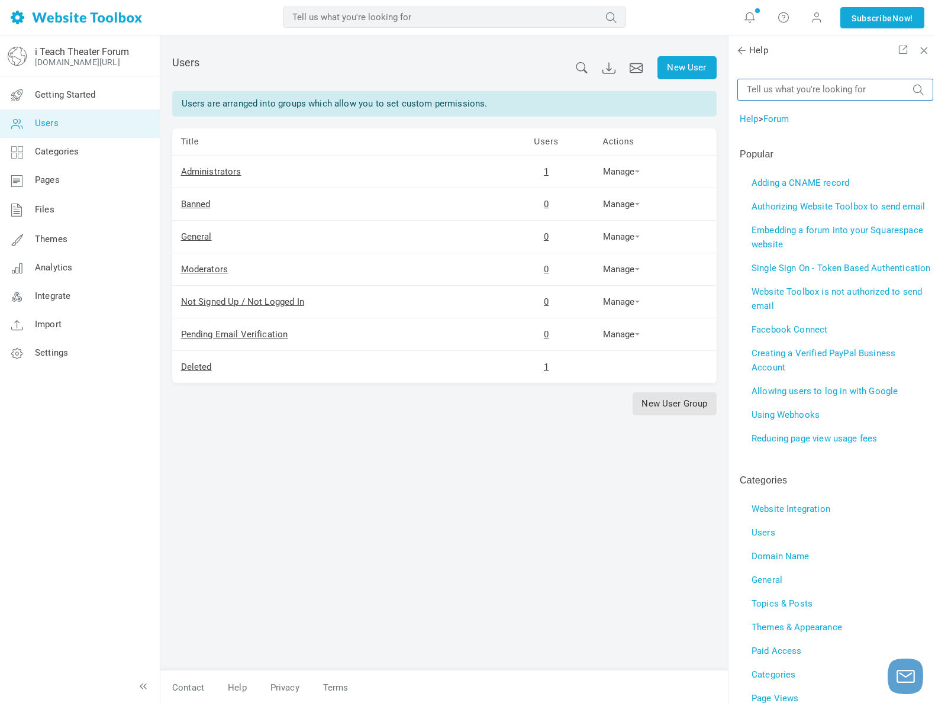
click at [787, 87] on input "text" at bounding box center [835, 90] width 196 height 22
type input "poll"
click at [912, 83] on button "submit" at bounding box center [918, 83] width 12 height 0
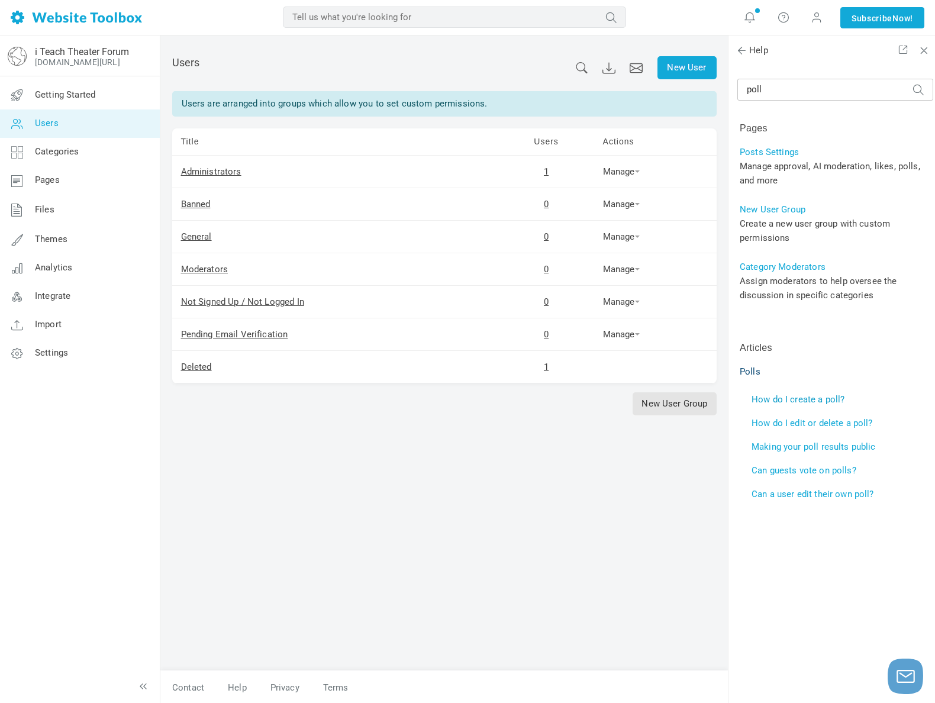
click at [796, 401] on link "How do I create a poll?" at bounding box center [797, 399] width 93 height 11
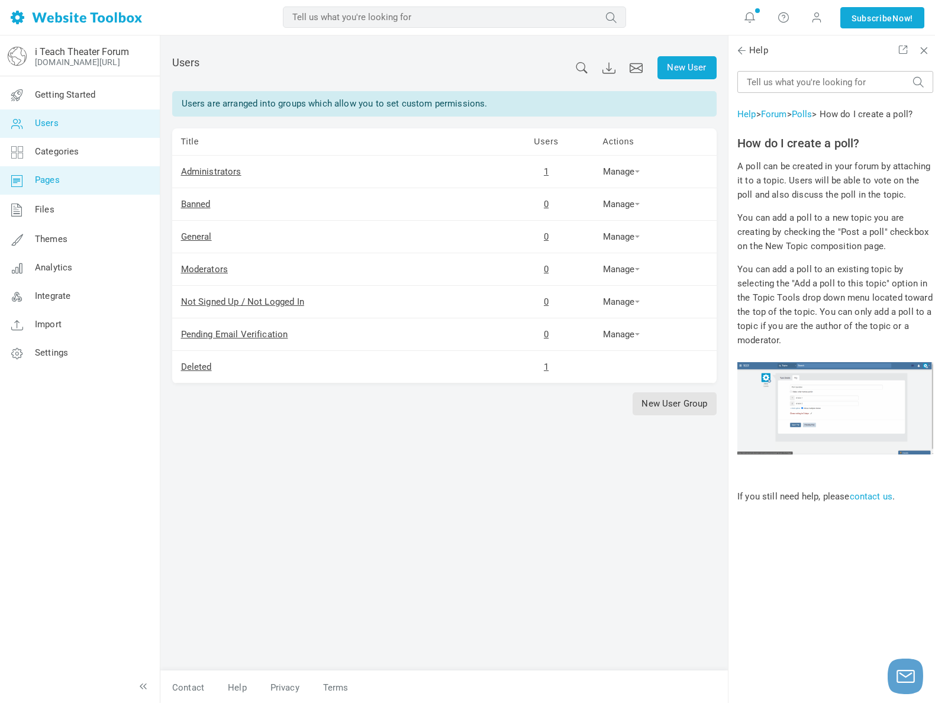
click at [54, 177] on span "Pages" at bounding box center [47, 180] width 25 height 11
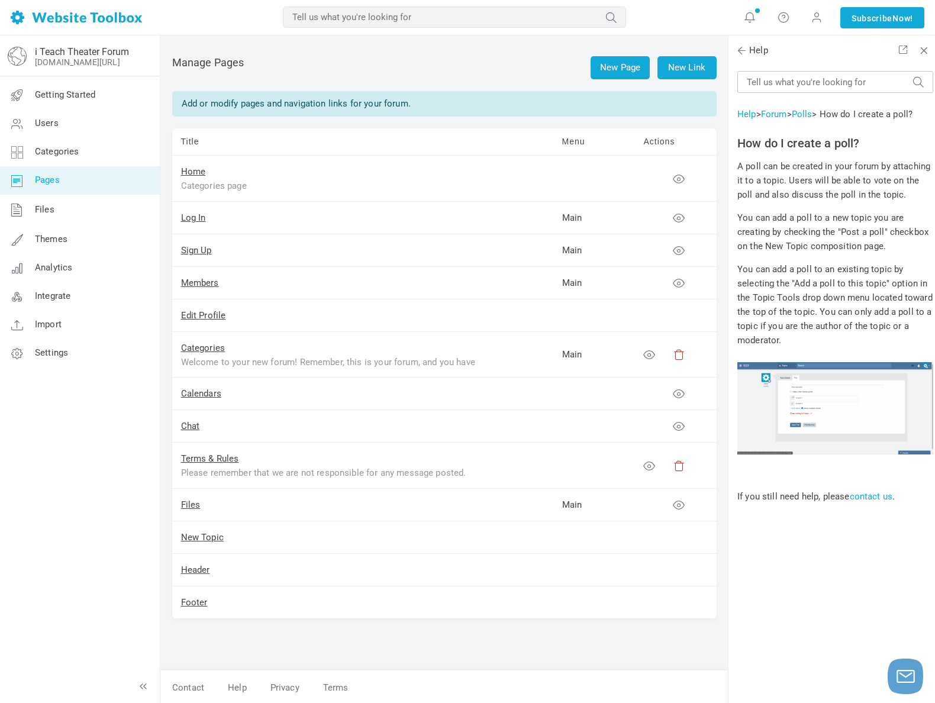
click at [439, 360] on div "Welcome to your new forum! Remember, this is your forum, and you have the freed…" at bounding box center [329, 362] width 296 height 14
click at [646, 353] on icon at bounding box center [649, 354] width 12 height 12
click at [190, 285] on link "Members" at bounding box center [200, 282] width 38 height 11
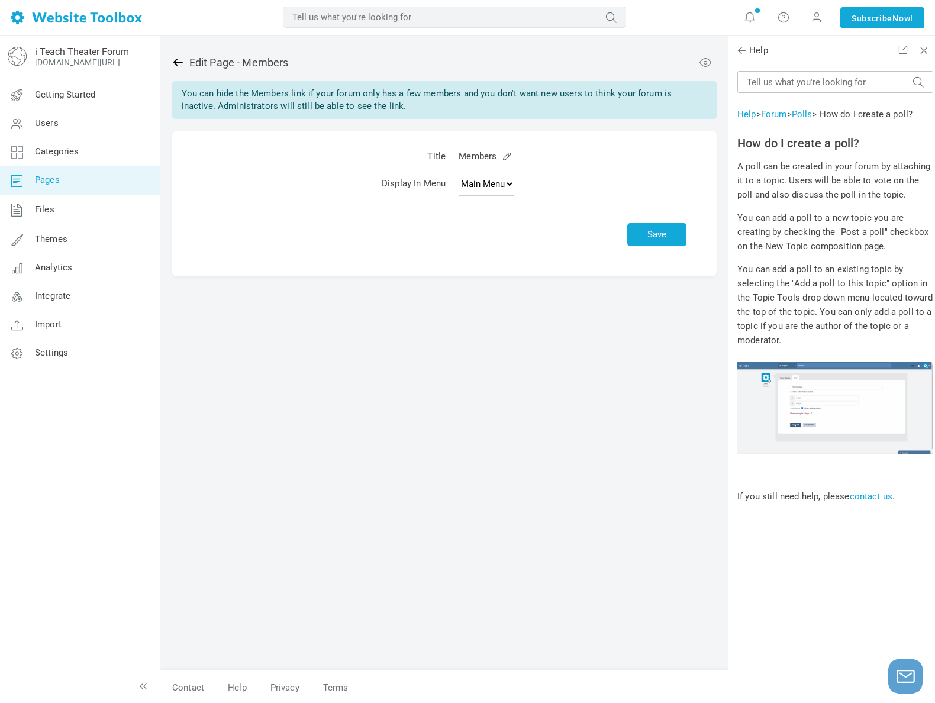
click at [182, 62] on icon at bounding box center [177, 62] width 9 height 7
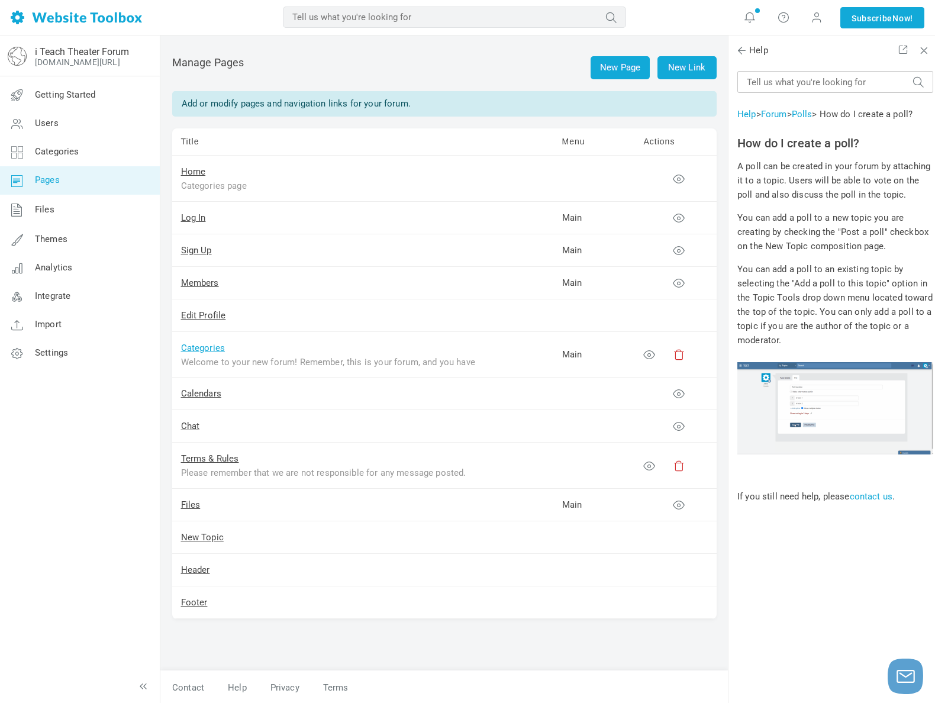
click at [194, 344] on link "Categories" at bounding box center [203, 348] width 44 height 11
